Goal: Navigation & Orientation: Find specific page/section

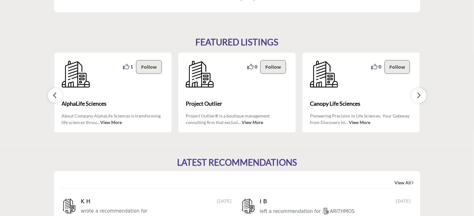
scroll to position [590, 0]
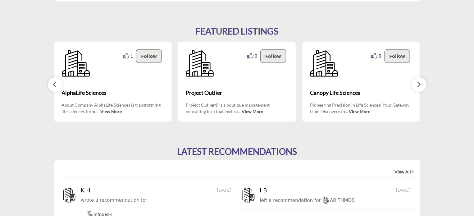
click at [423, 77] on button "button" at bounding box center [418, 84] width 15 height 15
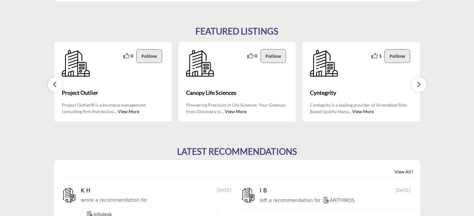
click at [423, 77] on button "button" at bounding box center [418, 84] width 15 height 15
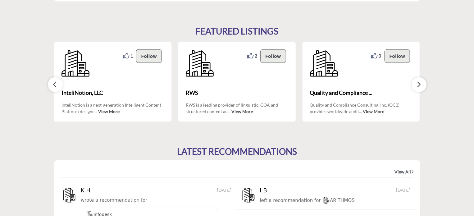
click at [423, 77] on button "button" at bounding box center [418, 84] width 15 height 15
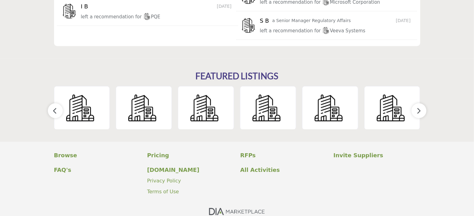
scroll to position [930, 0]
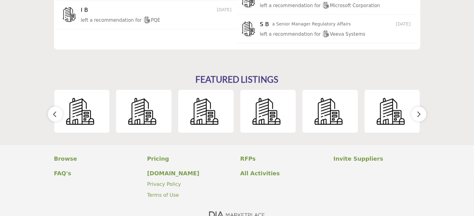
click at [417, 110] on icon "button" at bounding box center [418, 114] width 5 height 8
click at [352, 155] on p "Invite Suppliers" at bounding box center [376, 158] width 87 height 8
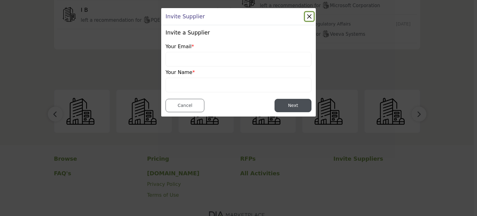
click at [307, 16] on button "Close" at bounding box center [309, 16] width 9 height 9
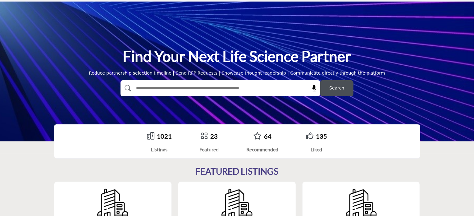
scroll to position [0, 0]
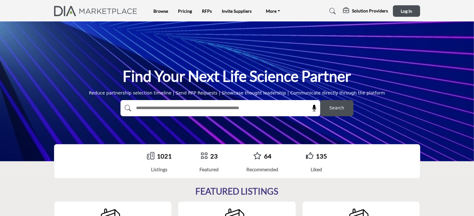
click at [177, 12] on ul "Browse Pricing RFPs Invite Suppliers More FAQ's DIAglobal.org" at bounding box center [218, 11] width 131 height 9
click at [180, 12] on link "Pricing" at bounding box center [185, 10] width 14 height 5
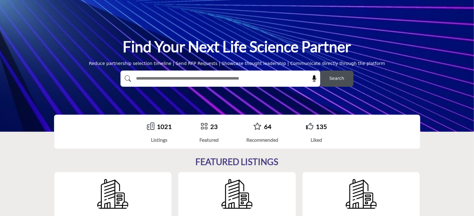
scroll to position [31, 0]
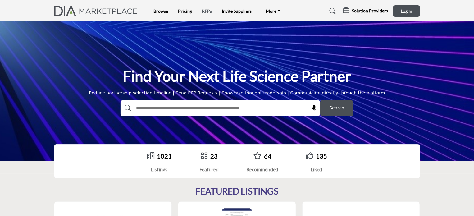
click at [206, 11] on link "RFPs" at bounding box center [207, 10] width 10 height 5
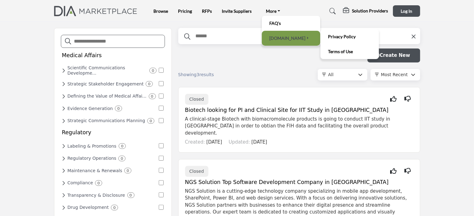
click at [270, 34] on link "[DOMAIN_NAME]" at bounding box center [291, 38] width 52 height 9
